Goal: Entertainment & Leisure: Consume media (video, audio)

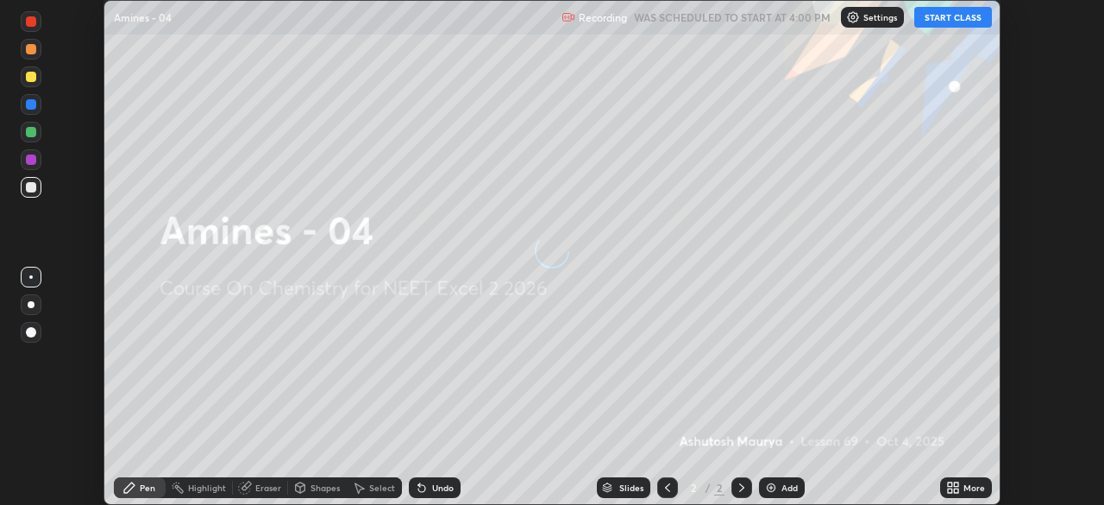
scroll to position [505, 1103]
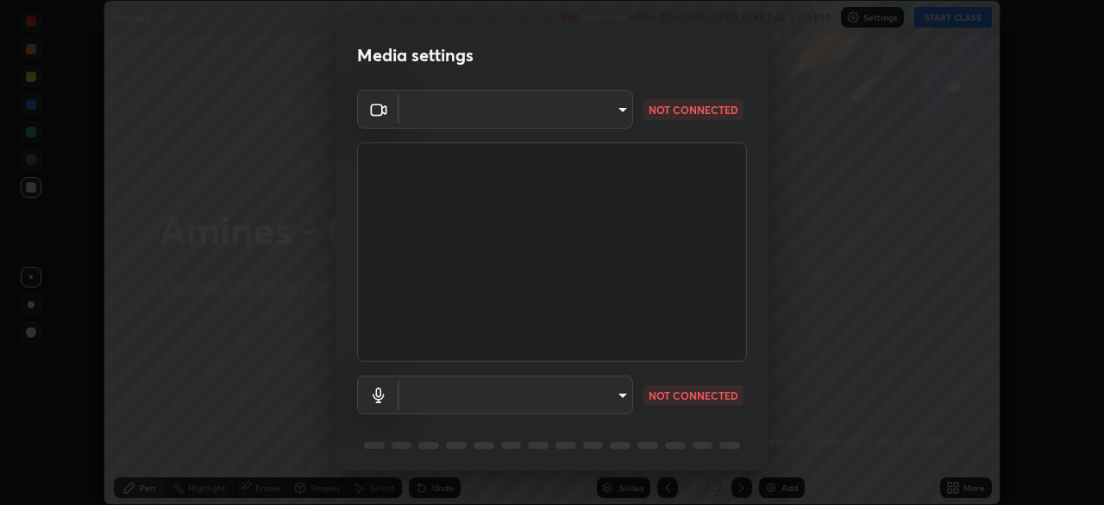
type input "c08bce05bf8d5aea718a1be68f52da0599af41aa0cc24399225b9d00f0db6711"
type input "f62e13f0dc2c211b2e31b7d04ee83dbf57bd85d8f499c87d3582929809dfa27d"
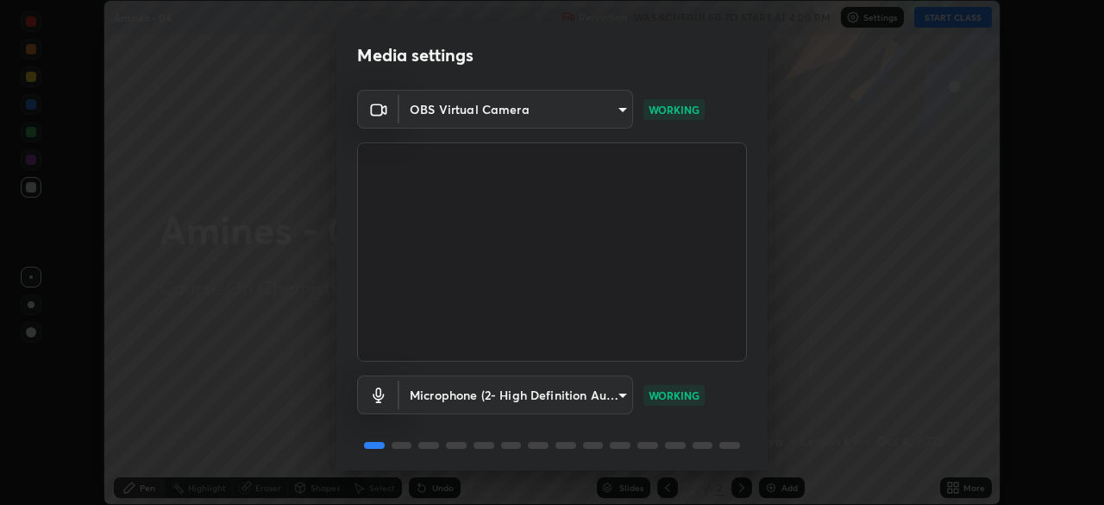
scroll to position [61, 0]
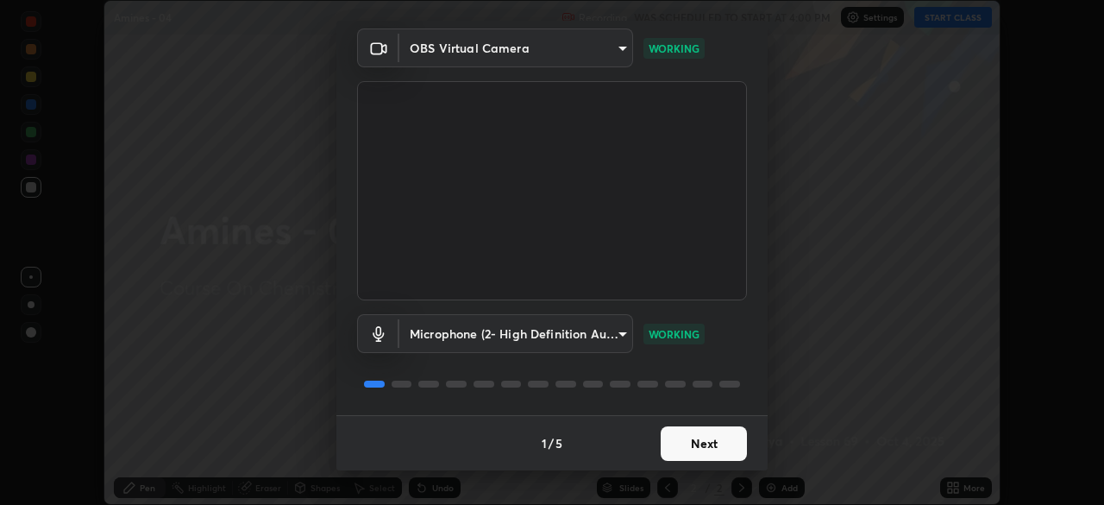
click at [682, 443] on button "Next" at bounding box center [704, 443] width 86 height 35
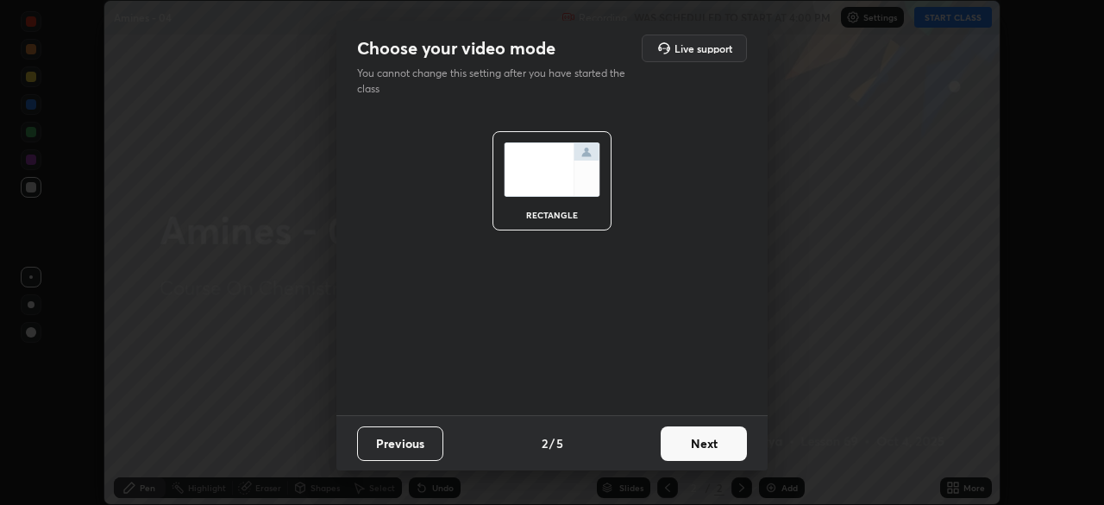
click at [694, 449] on button "Next" at bounding box center [704, 443] width 86 height 35
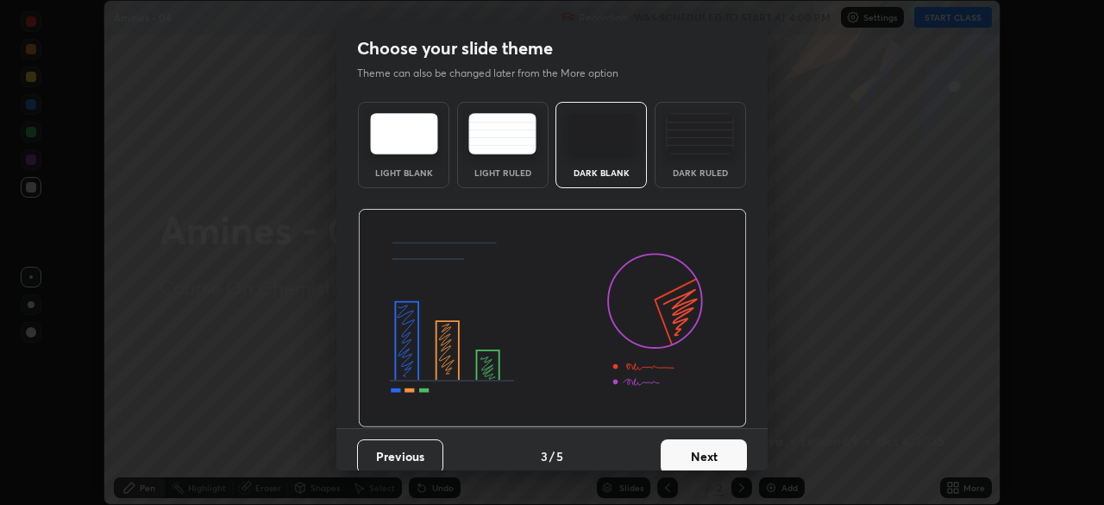
click at [704, 447] on button "Next" at bounding box center [704, 456] width 86 height 35
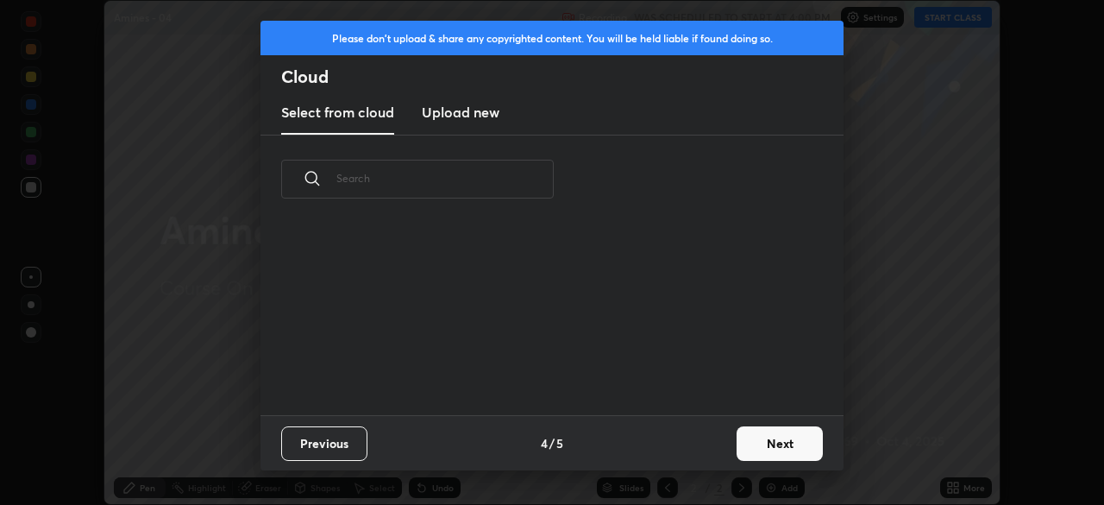
click at [722, 449] on div "Previous 4 / 5 Next" at bounding box center [552, 442] width 583 height 55
click at [747, 443] on button "Next" at bounding box center [780, 443] width 86 height 35
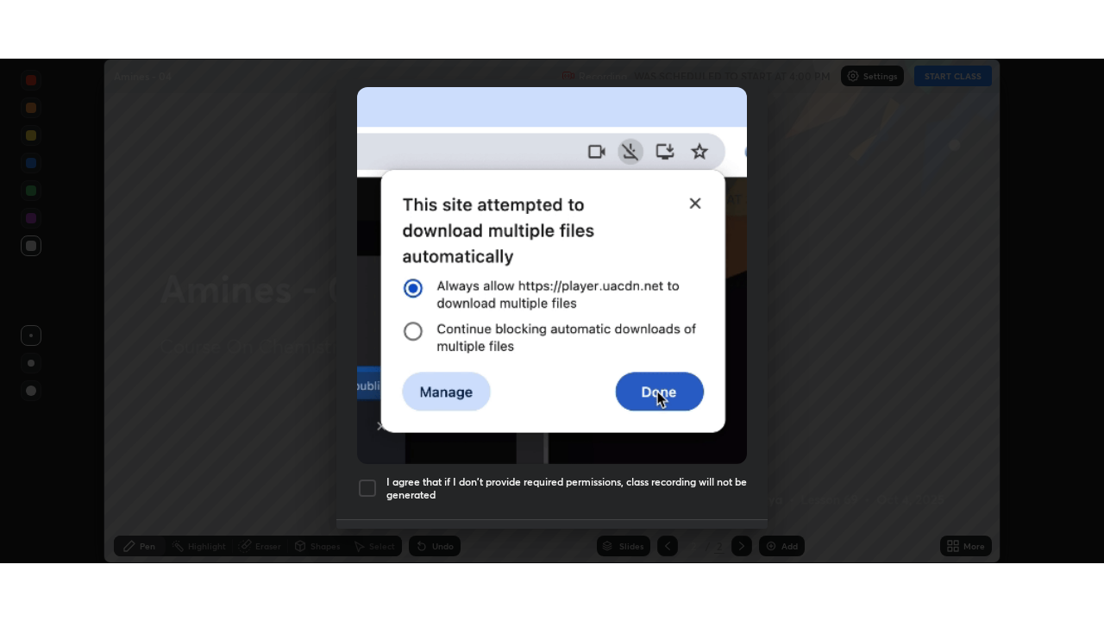
scroll to position [413, 0]
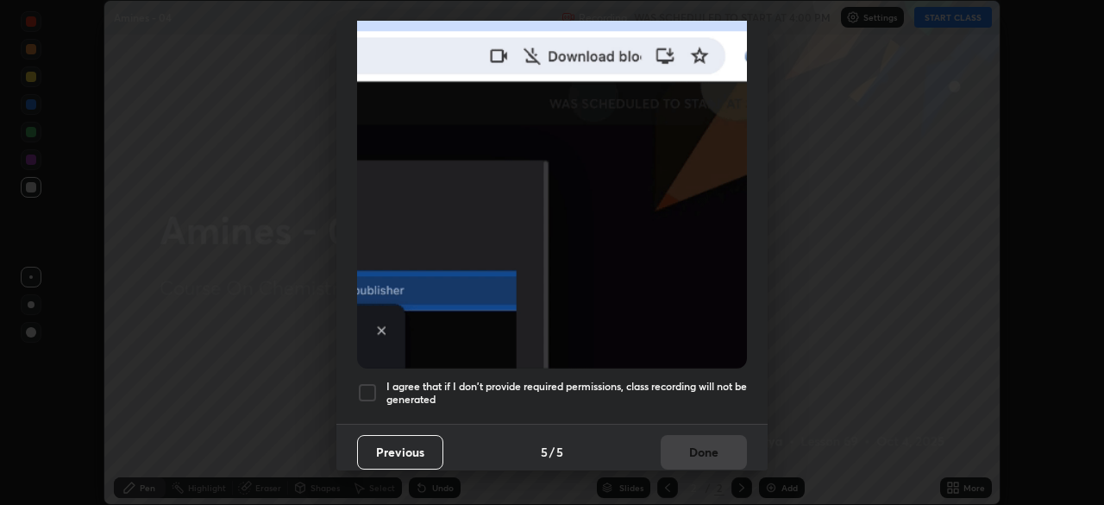
click at [643, 387] on h5 "I agree that if I don't provide required permissions, class recording will not …" at bounding box center [566, 393] width 361 height 27
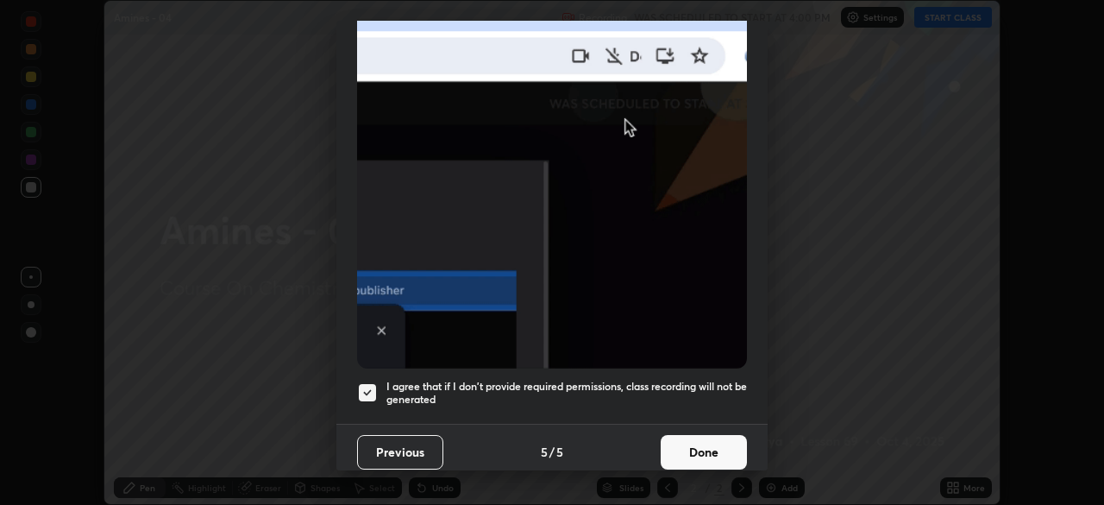
click at [679, 439] on button "Done" at bounding box center [704, 452] width 86 height 35
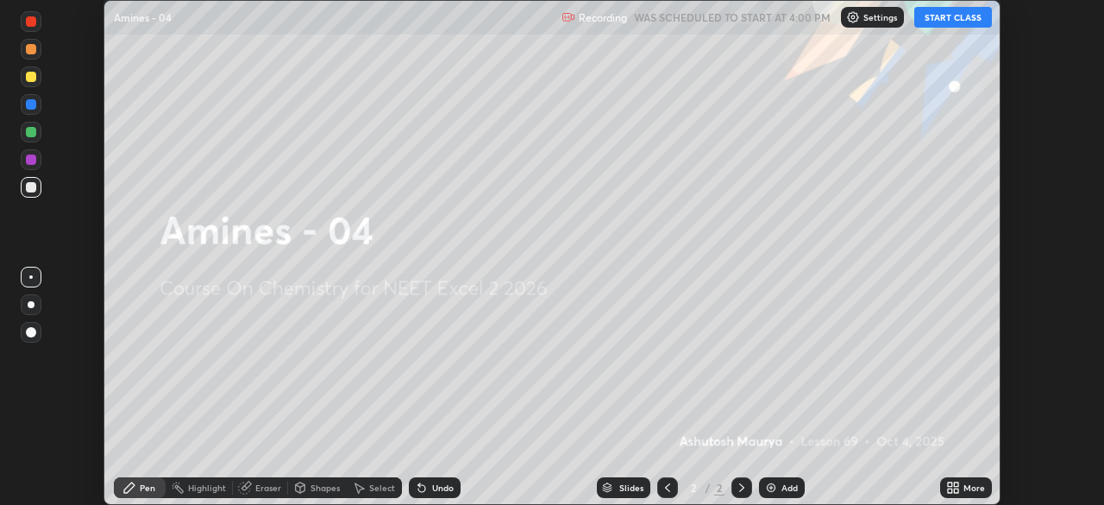
click at [948, 487] on icon at bounding box center [953, 488] width 14 height 14
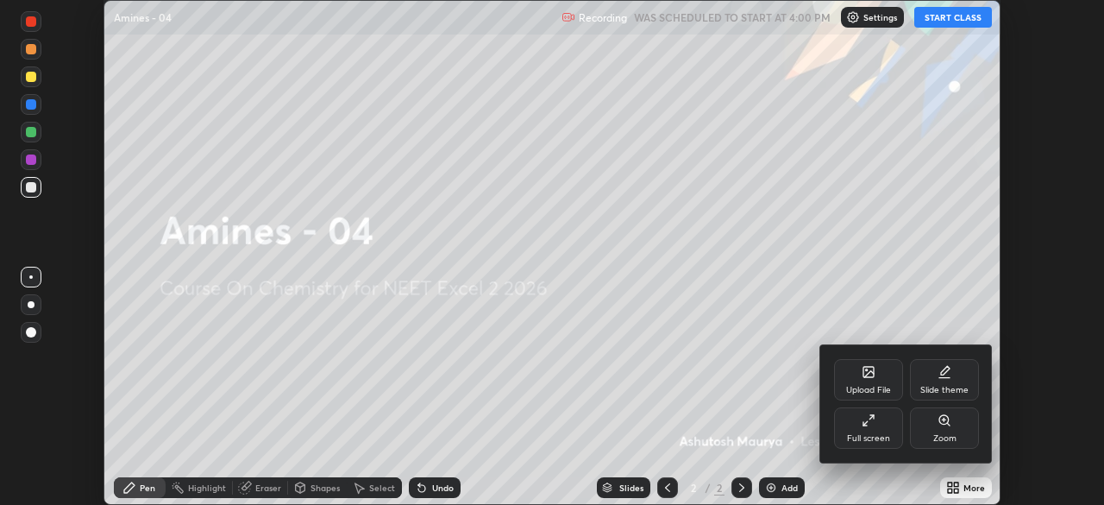
click at [880, 428] on div "Full screen" at bounding box center [868, 427] width 69 height 41
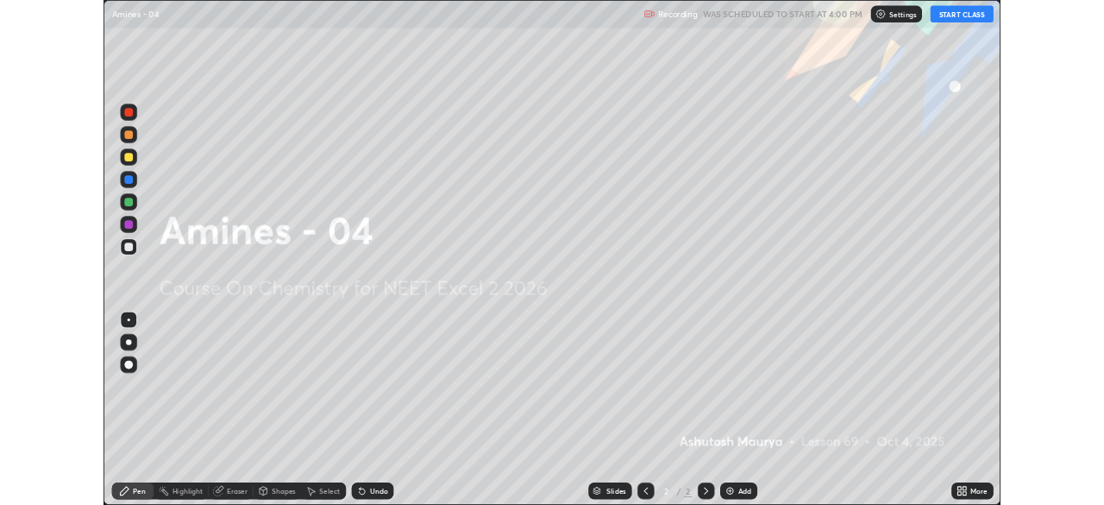
scroll to position [621, 1104]
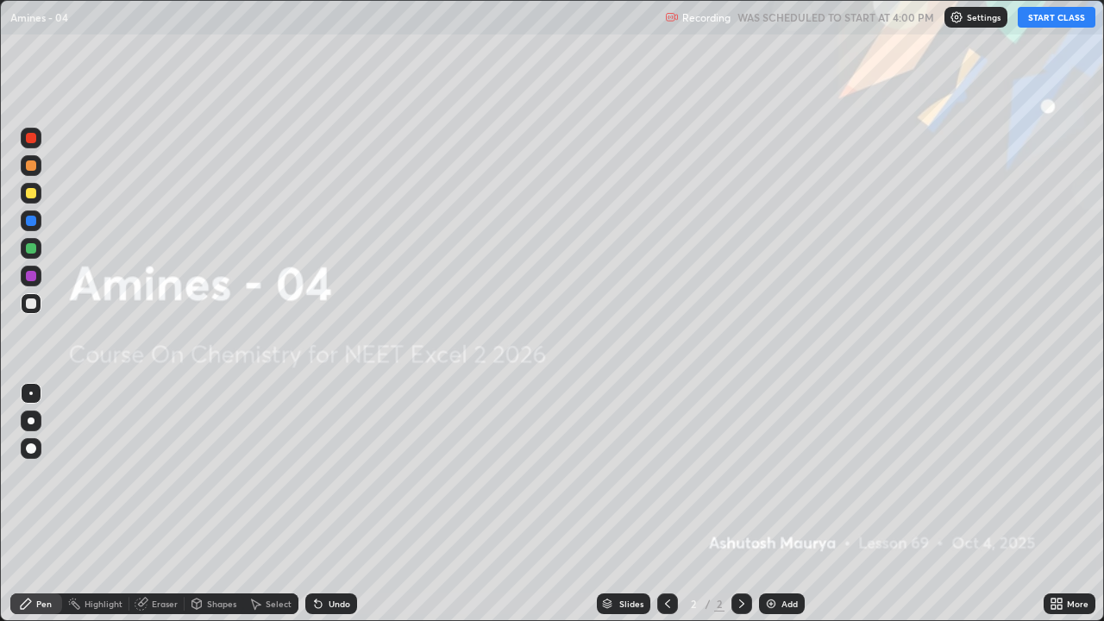
click at [1043, 22] on button "START CLASS" at bounding box center [1057, 17] width 78 height 21
click at [1079, 504] on div "More" at bounding box center [1078, 604] width 22 height 9
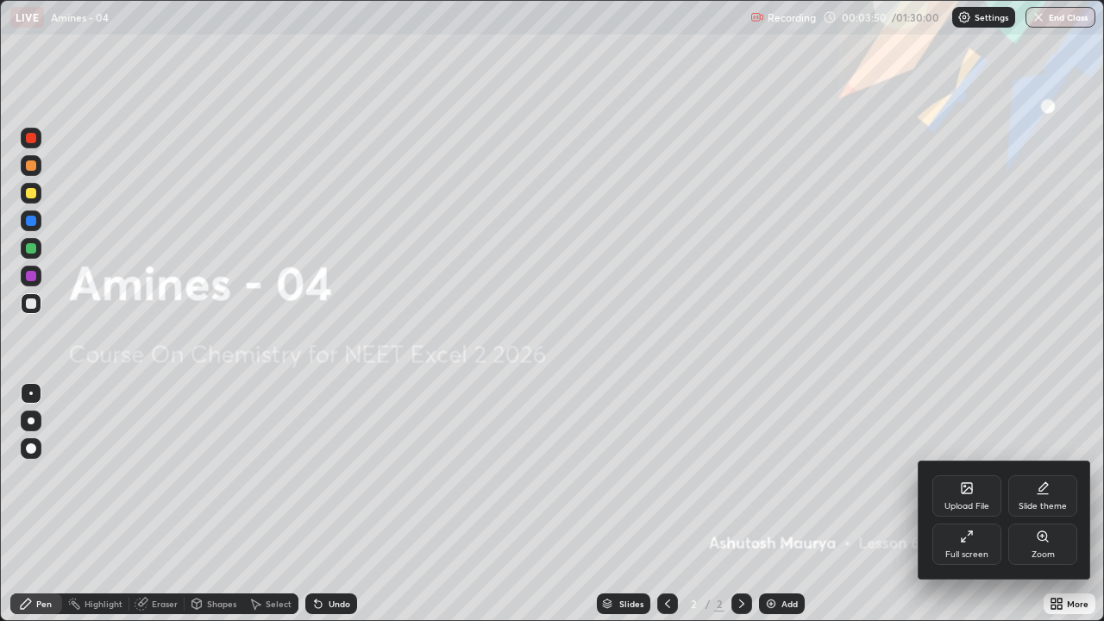
click at [969, 504] on div "Full screen" at bounding box center [967, 554] width 43 height 9
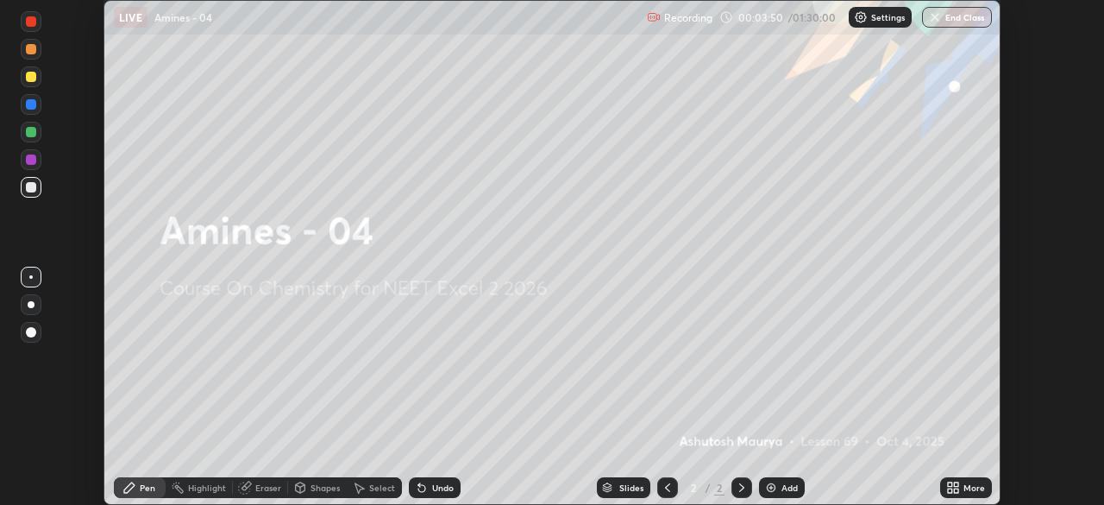
scroll to position [85765, 85165]
